Goal: Task Accomplishment & Management: Use online tool/utility

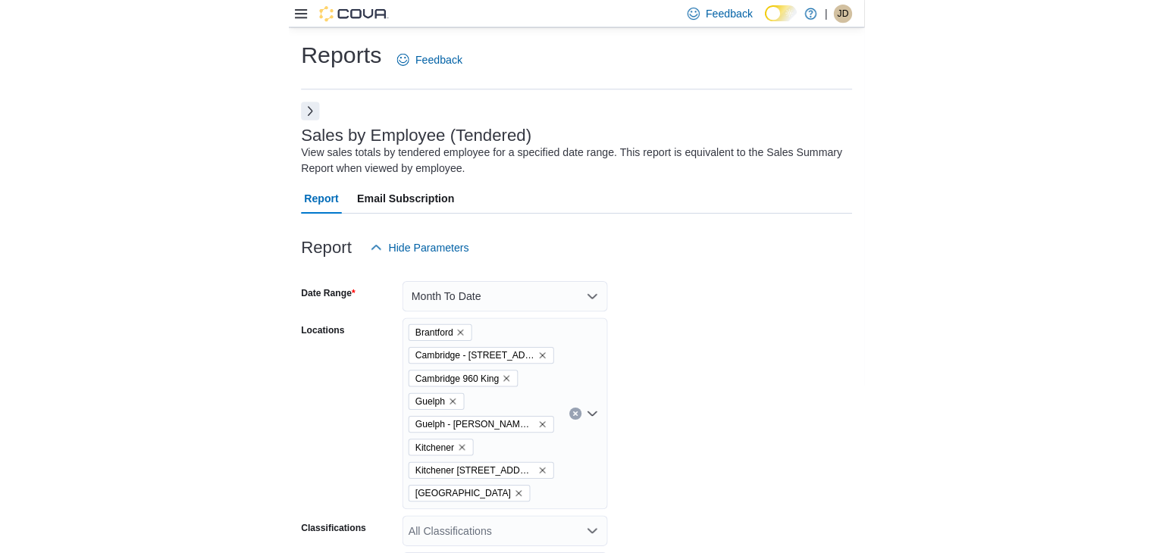
scroll to position [732, 0]
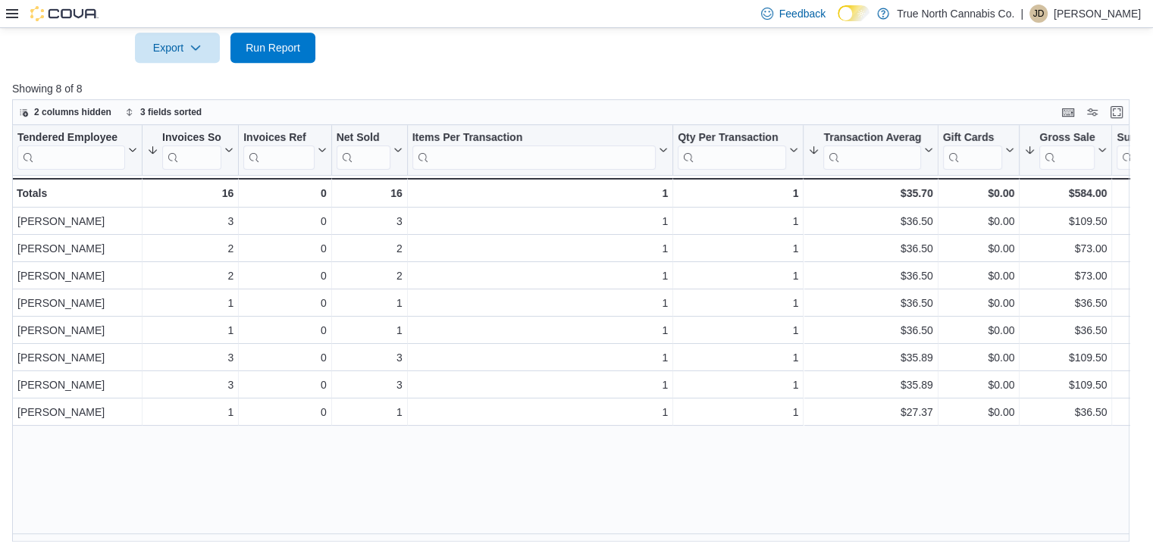
click at [9, 11] on icon at bounding box center [12, 14] width 12 height 12
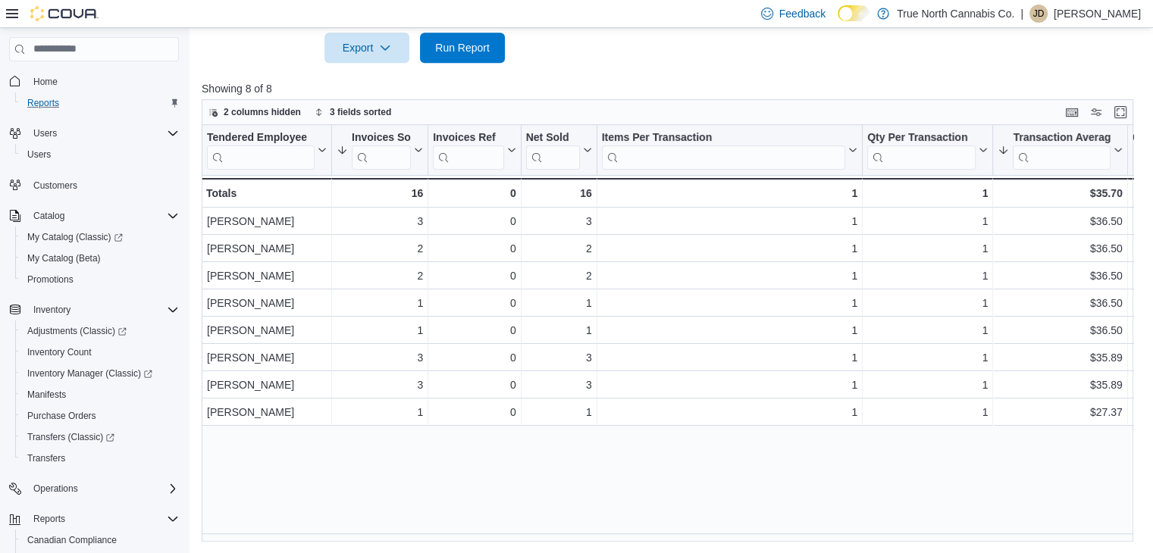
click at [76, 101] on div "Reports" at bounding box center [100, 103] width 158 height 18
click at [48, 99] on span "Reports" at bounding box center [43, 103] width 32 height 12
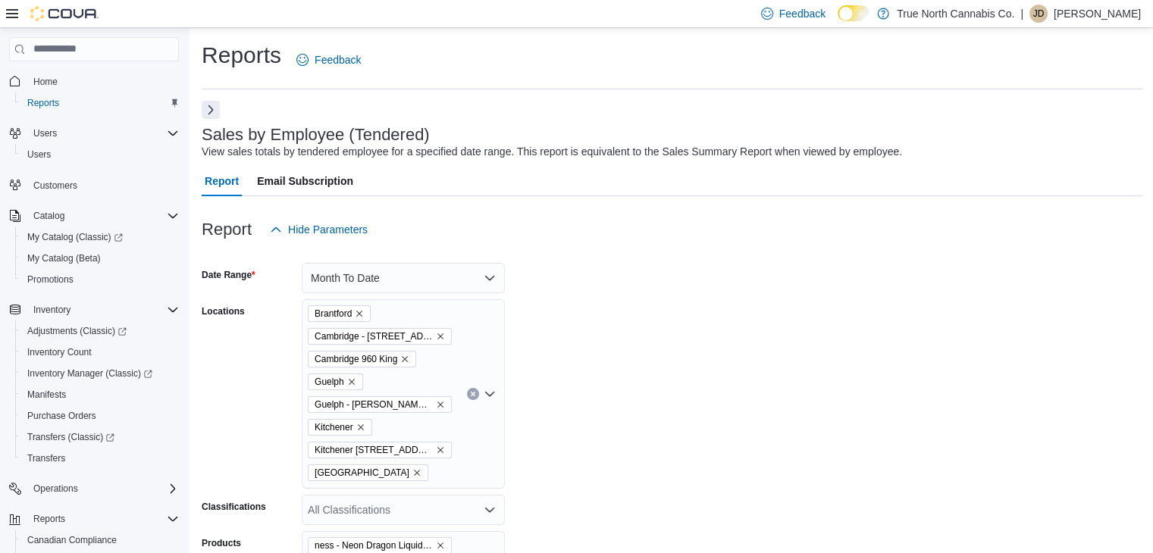
click at [213, 111] on button "Next" at bounding box center [211, 110] width 18 height 18
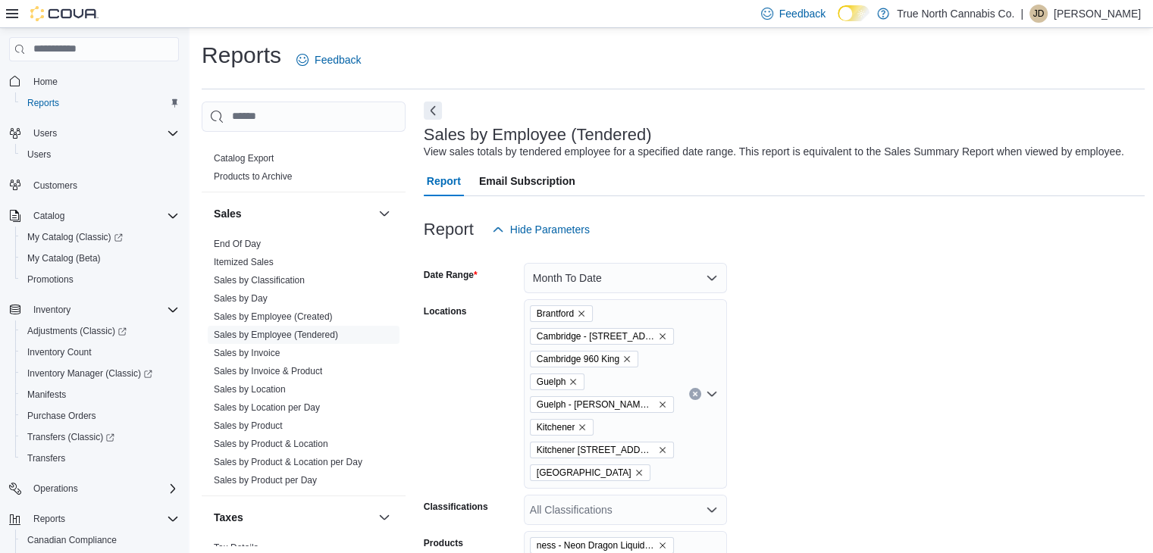
scroll to position [1000, 0]
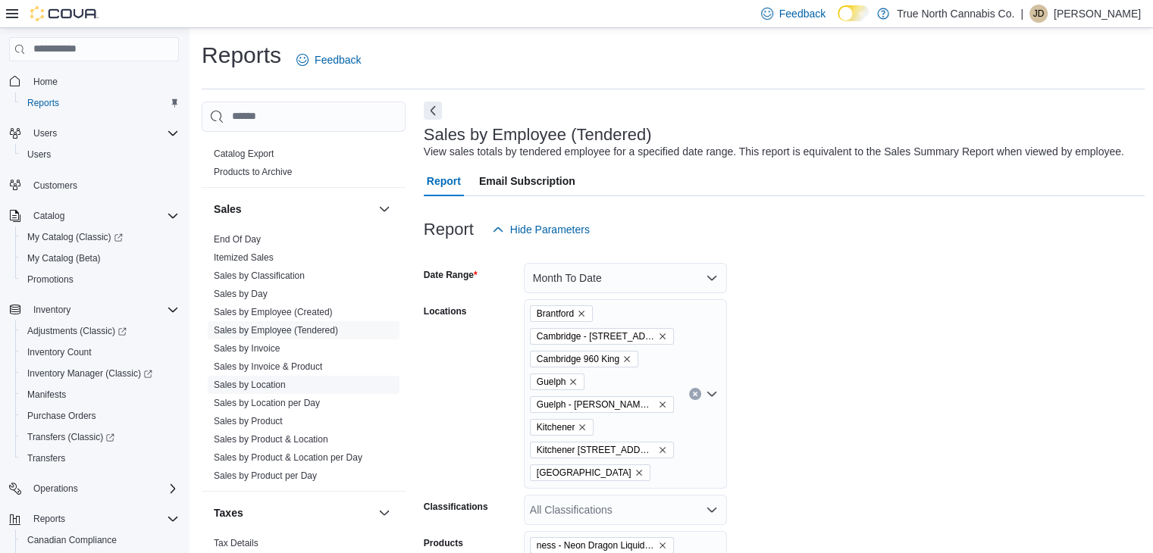
click at [280, 383] on link "Sales by Location" at bounding box center [250, 385] width 72 height 11
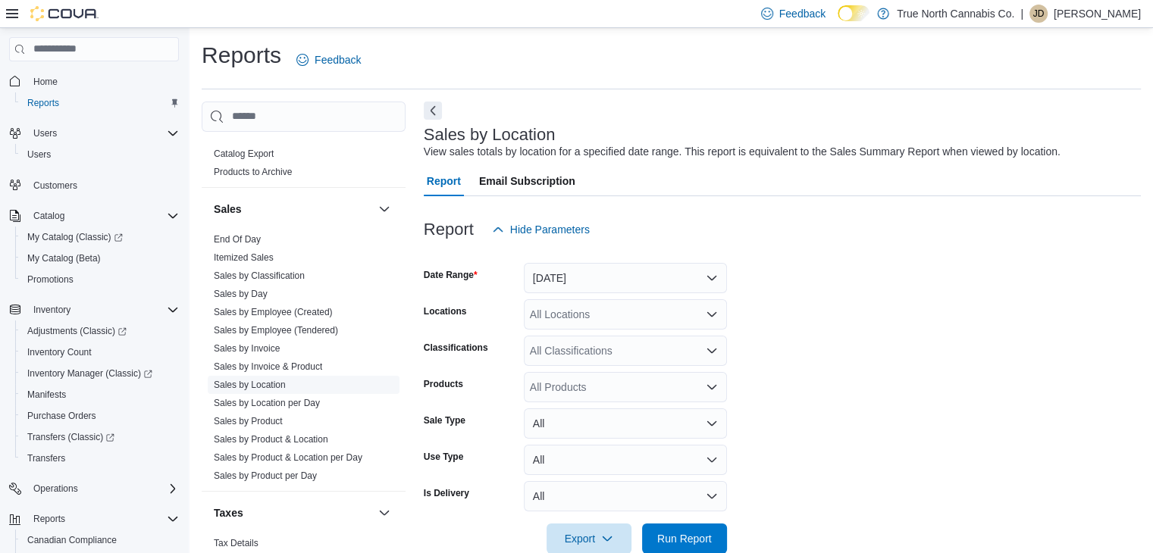
scroll to position [30, 0]
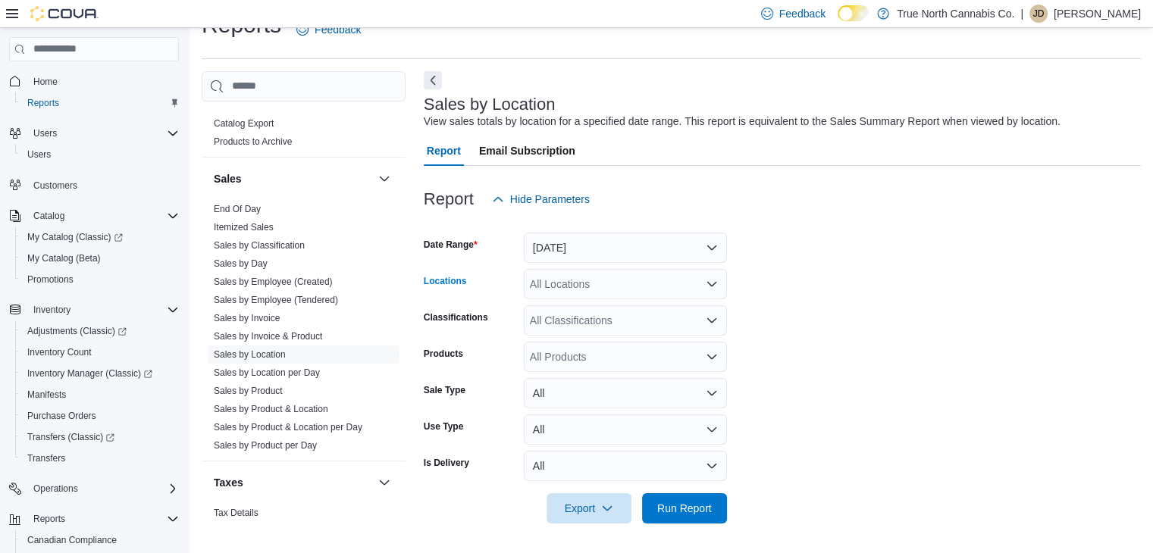
click at [568, 277] on div "All Locations" at bounding box center [625, 284] width 203 height 30
type input "***"
click at [568, 310] on span "Cambridge 960 King" at bounding box center [604, 309] width 97 height 15
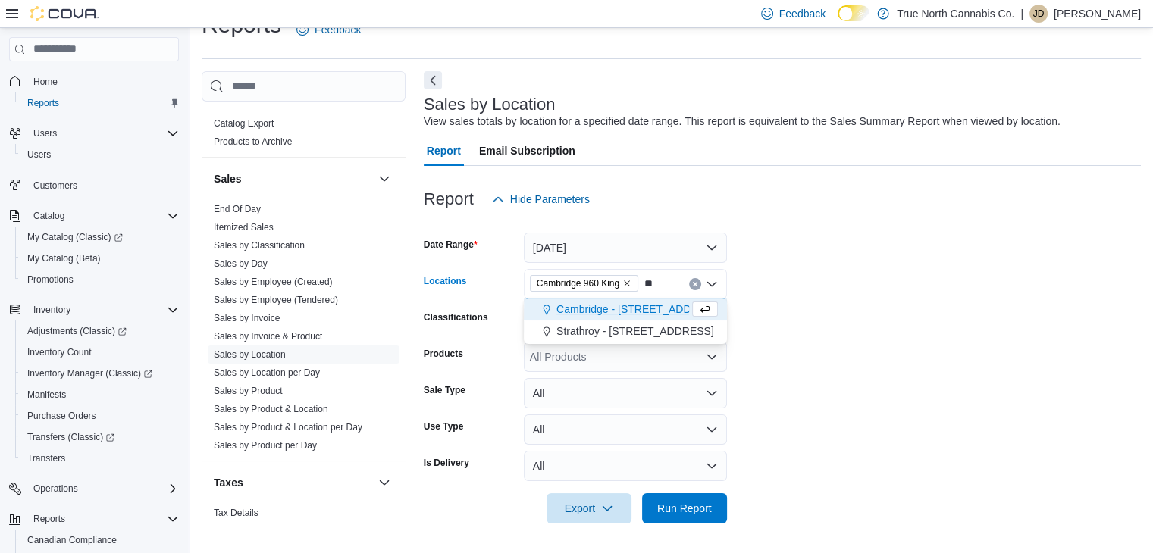
type input "**"
click at [568, 310] on span "Cambridge - [STREET_ADDRESS]" at bounding box center [639, 309] width 166 height 15
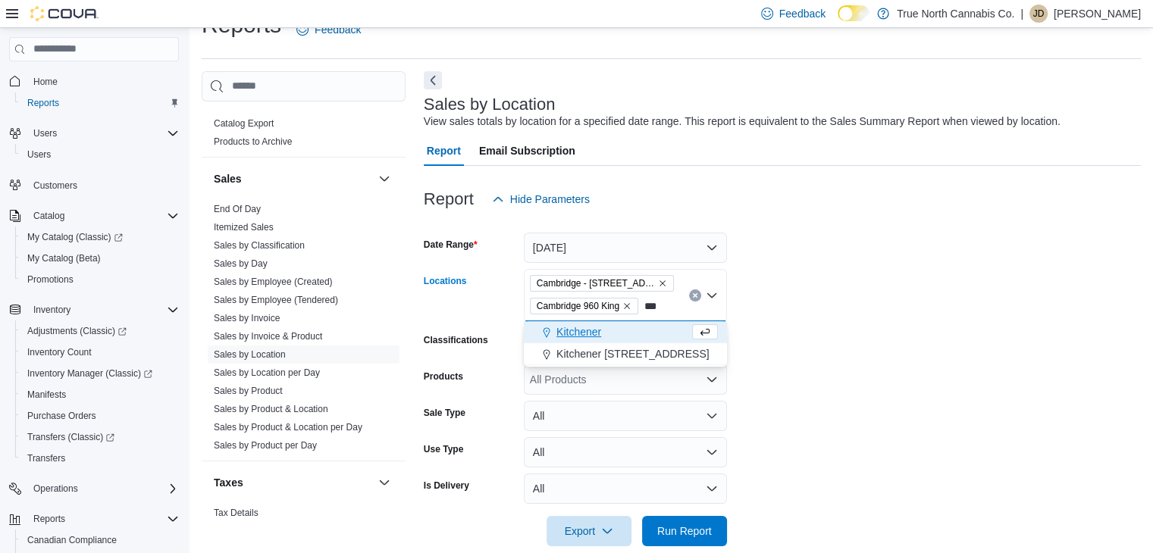
type input "***"
click at [568, 325] on span "Kitchener" at bounding box center [578, 331] width 45 height 15
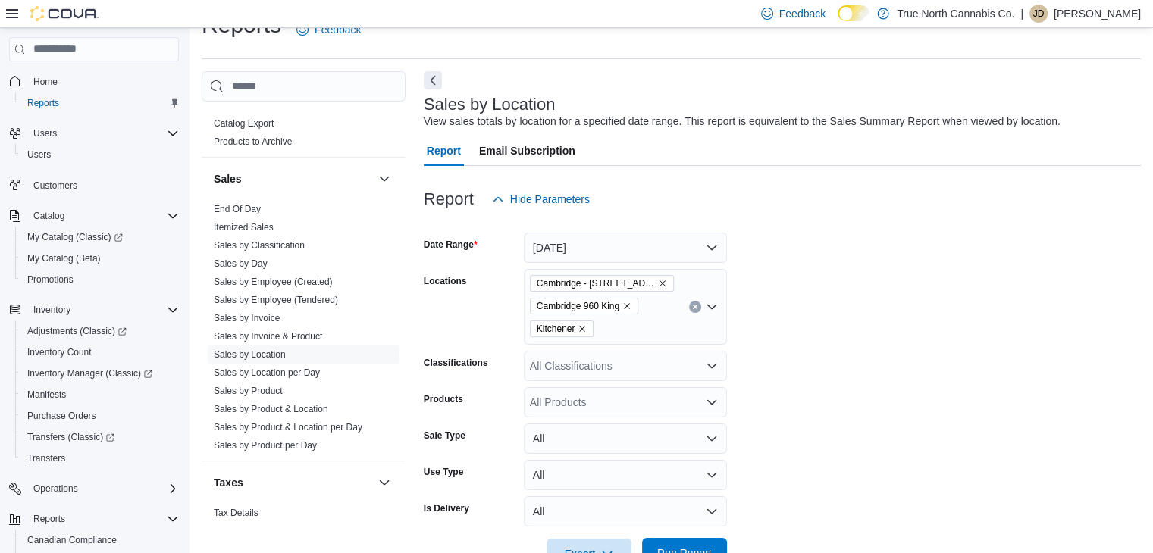
click at [568, 545] on span "Run Report" at bounding box center [684, 553] width 67 height 30
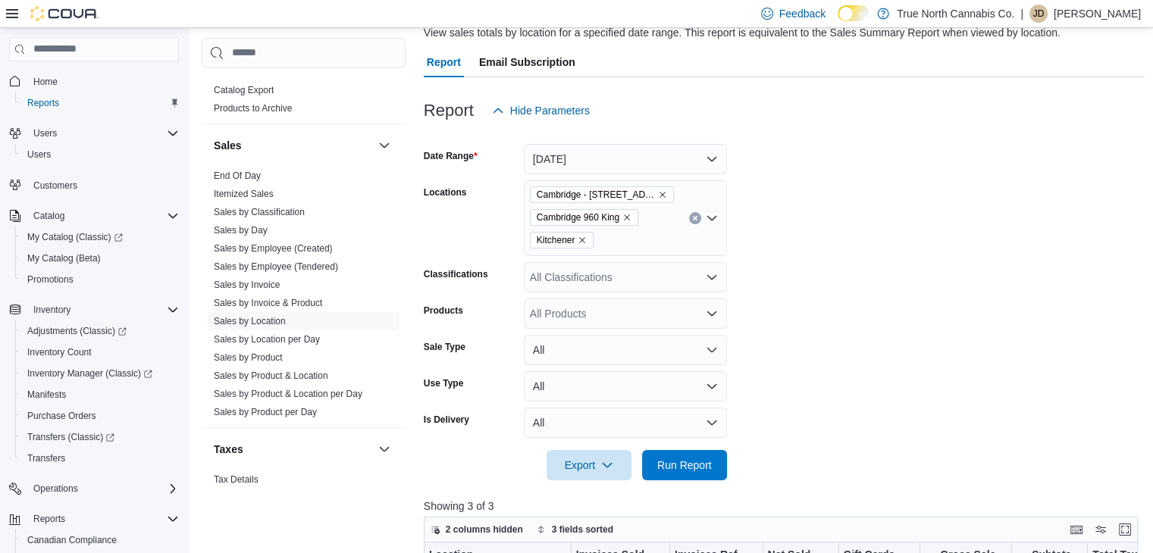
scroll to position [10, 0]
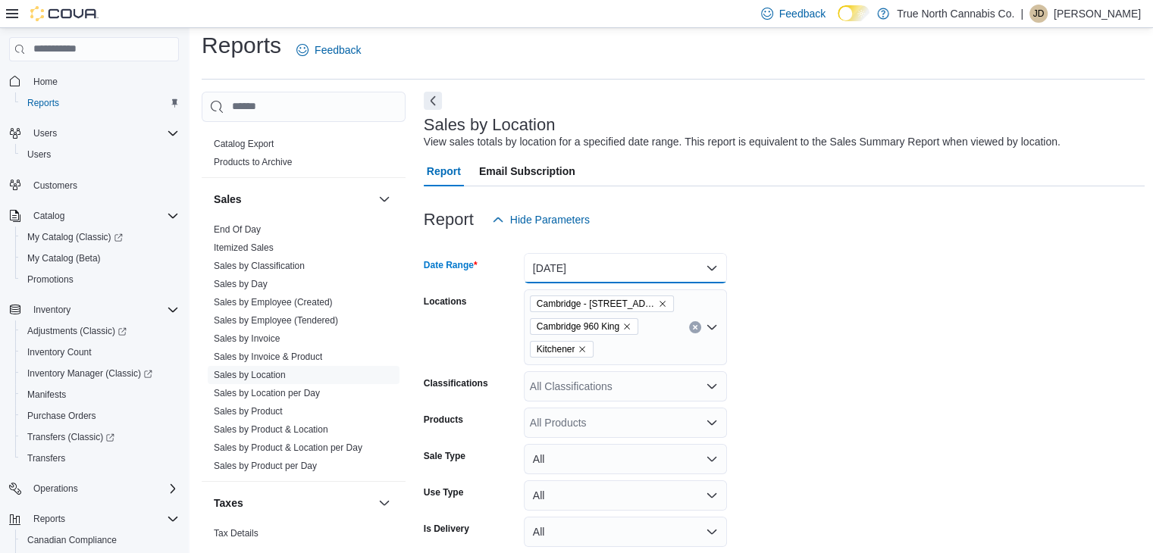
click at [568, 264] on button "[DATE]" at bounding box center [625, 268] width 203 height 30
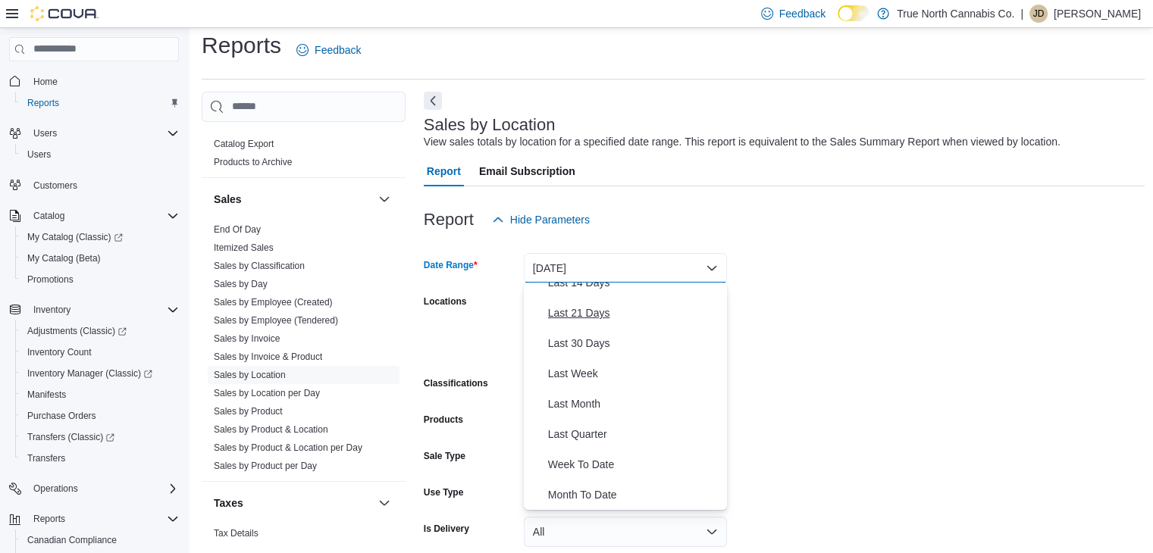
scroll to position [227, 0]
click at [524, 419] on button "Month To Date" at bounding box center [625, 434] width 203 height 30
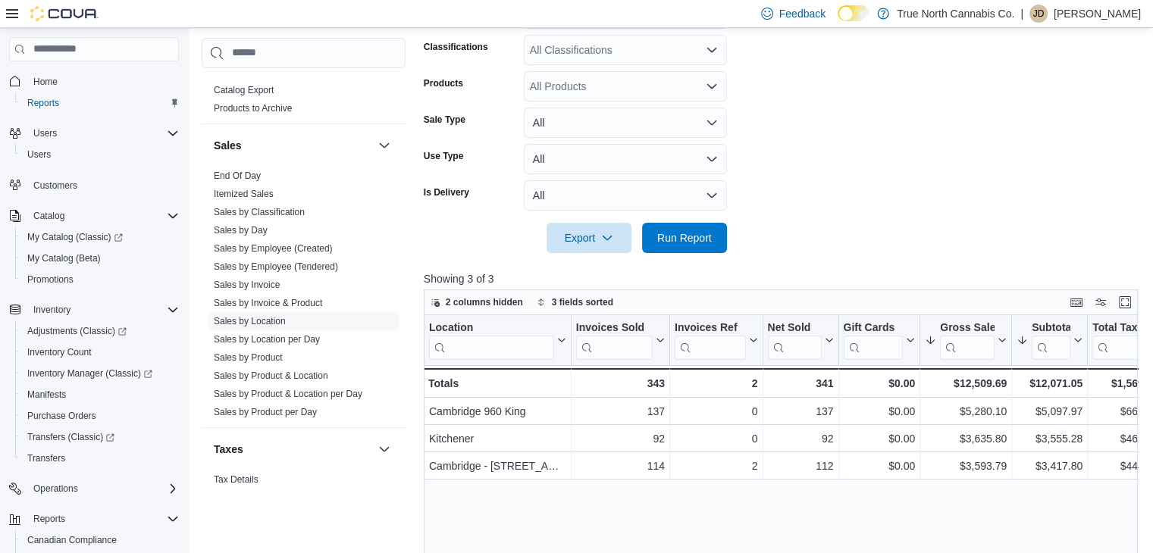
scroll to position [367, 0]
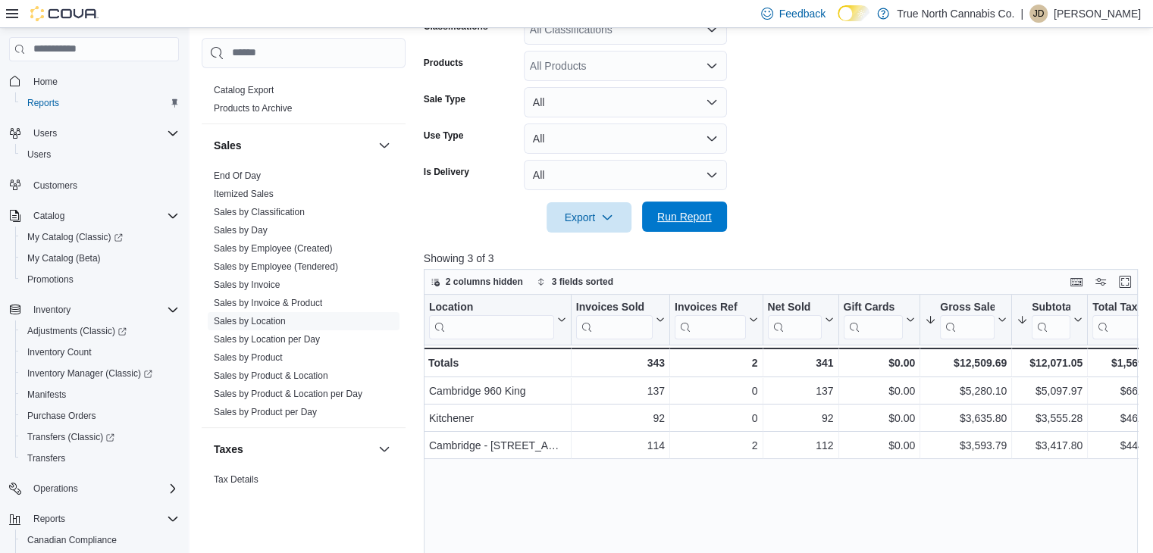
click at [568, 206] on span "Run Report" at bounding box center [684, 217] width 67 height 30
